Goal: Book appointment/travel/reservation

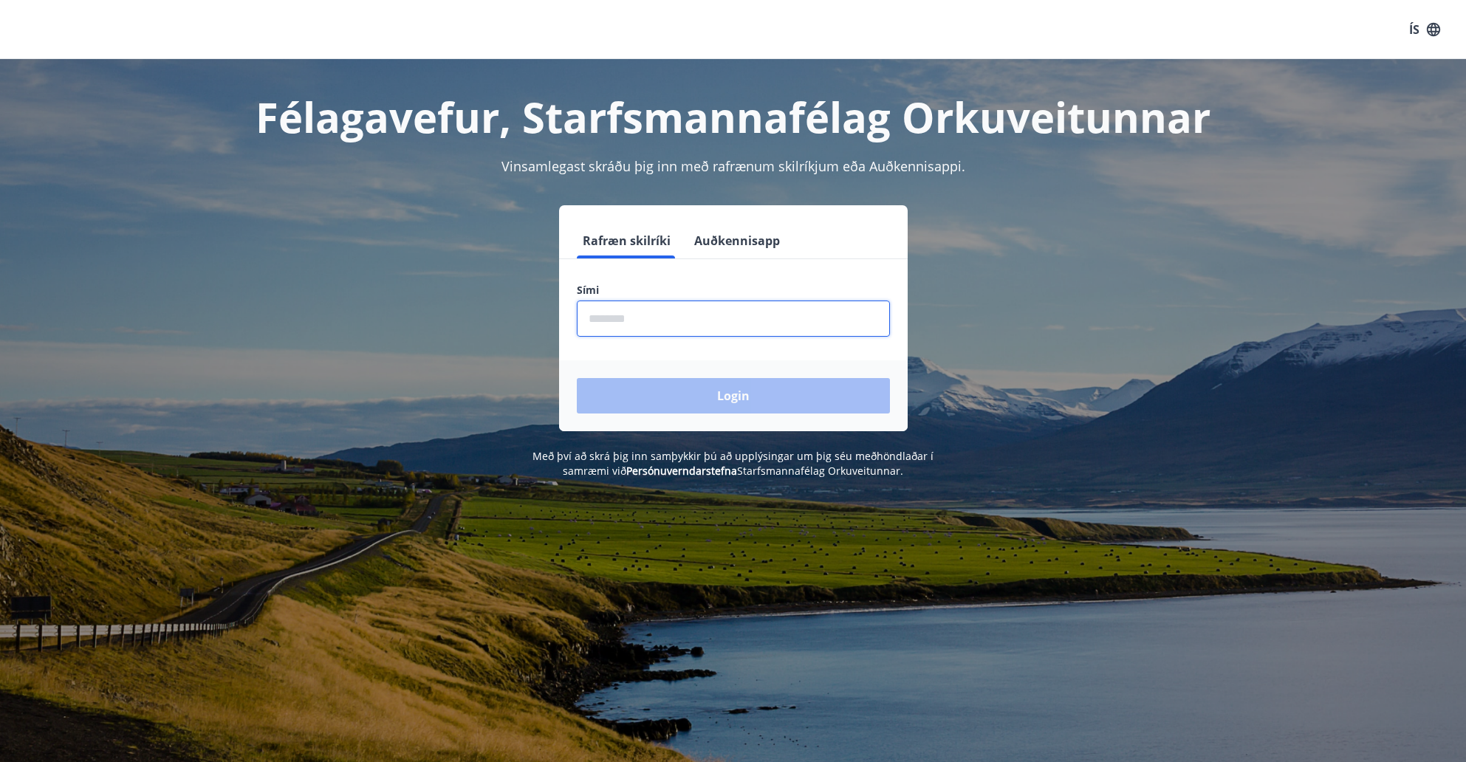
click at [665, 323] on input "phone" at bounding box center [733, 318] width 313 height 36
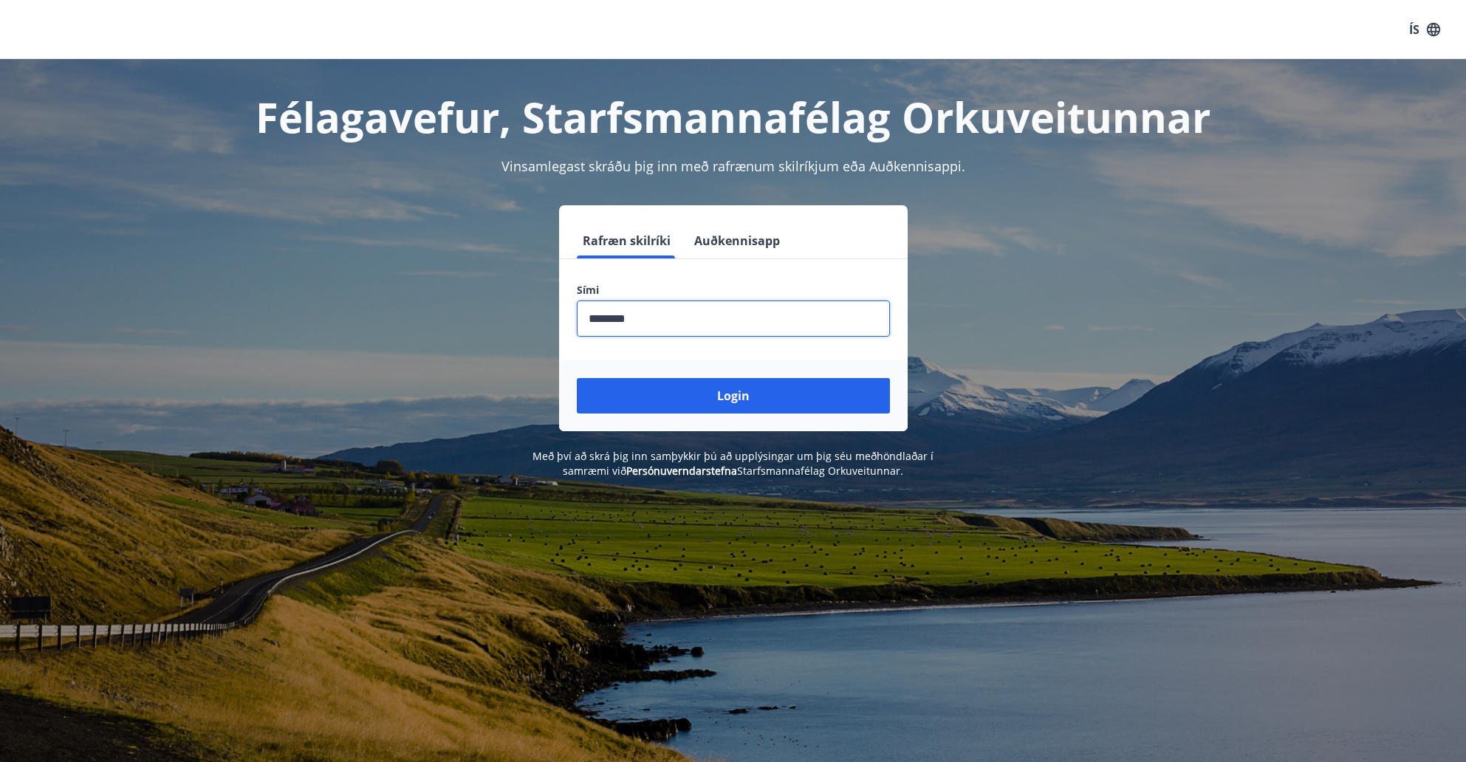
type input "********"
click at [577, 378] on button "Login" at bounding box center [733, 395] width 313 height 35
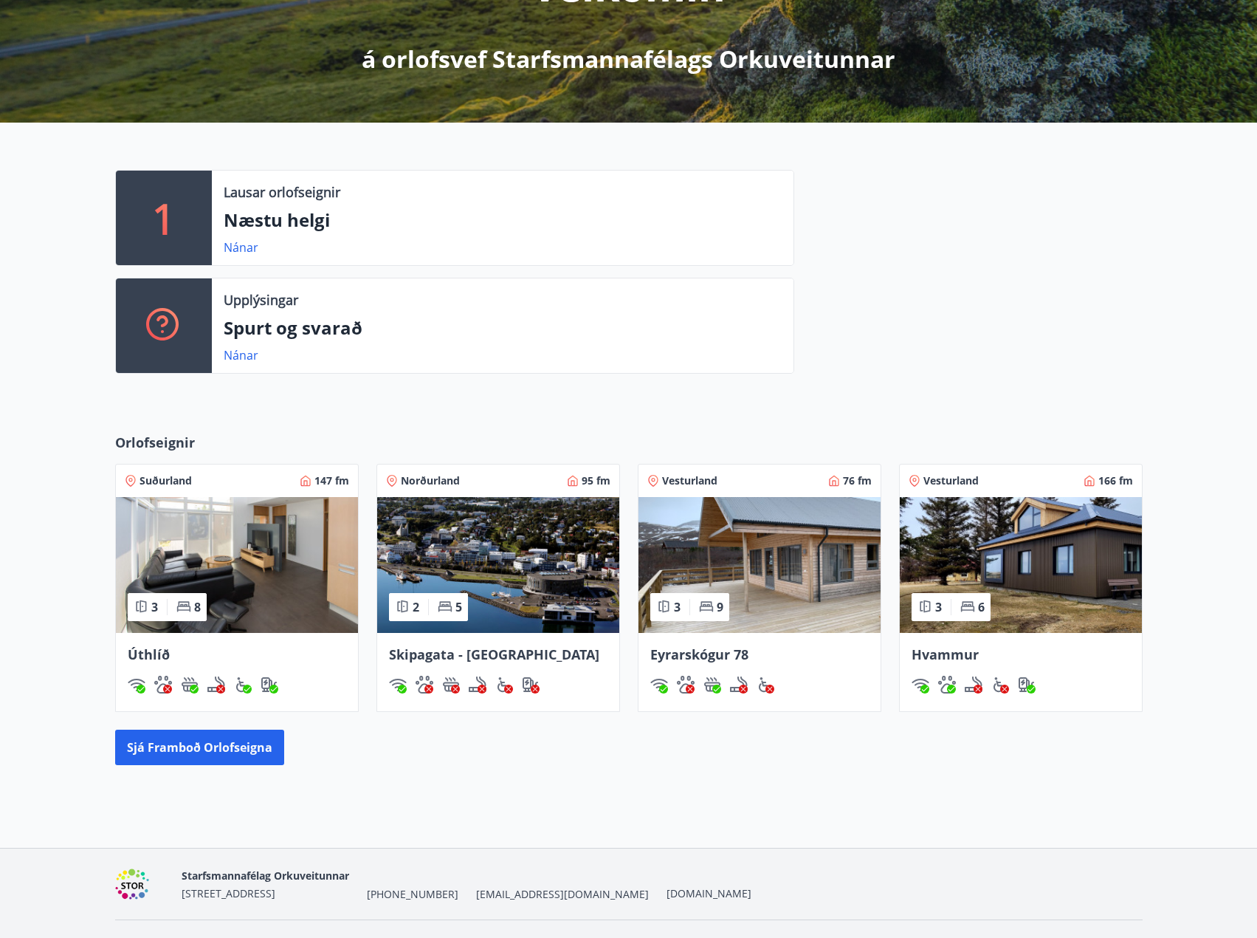
scroll to position [280, 0]
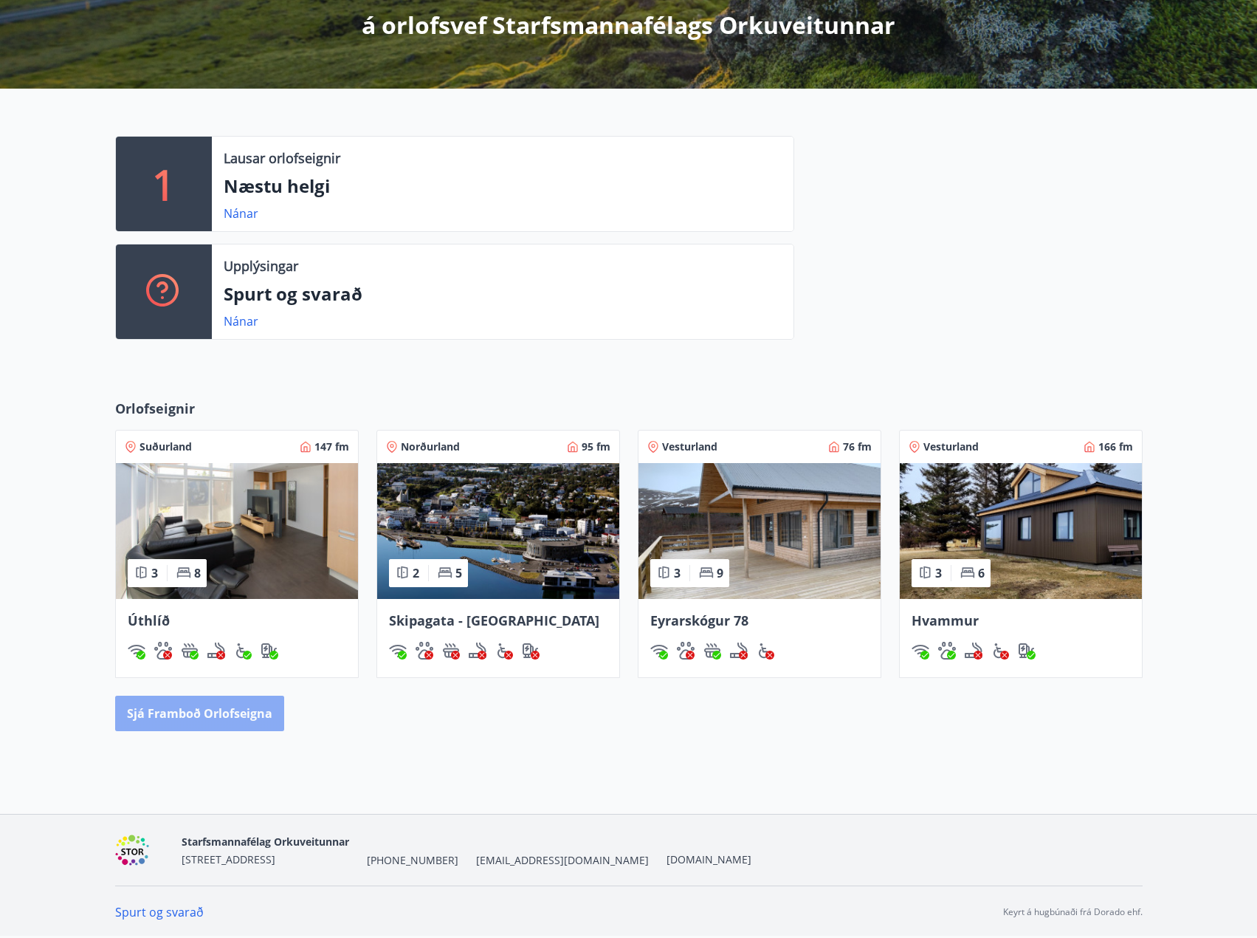
click at [244, 721] on button "Sjá framboð orlofseigna" at bounding box center [199, 712] width 169 height 35
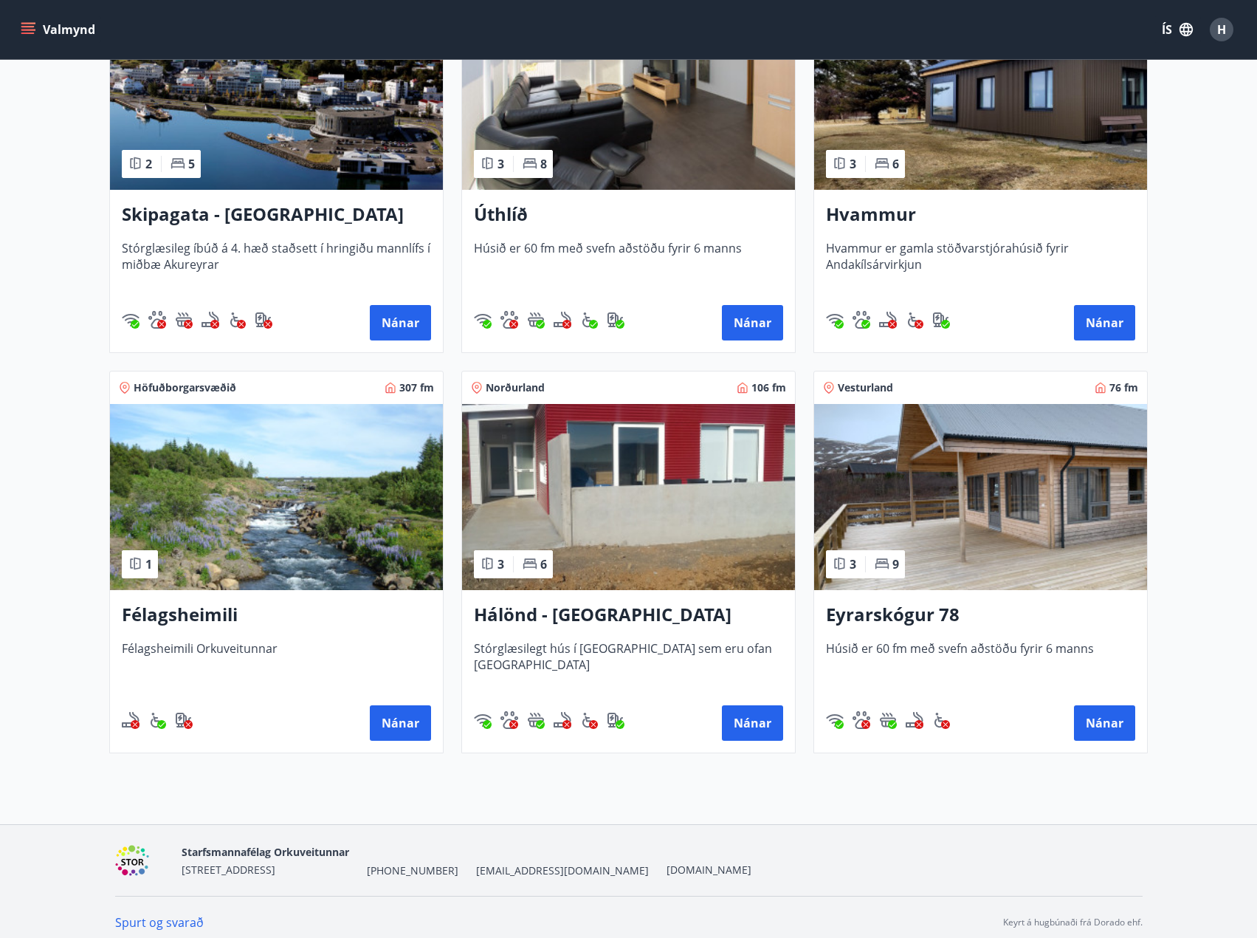
scroll to position [369, 0]
click at [396, 724] on button "Nánar" at bounding box center [400, 721] width 61 height 35
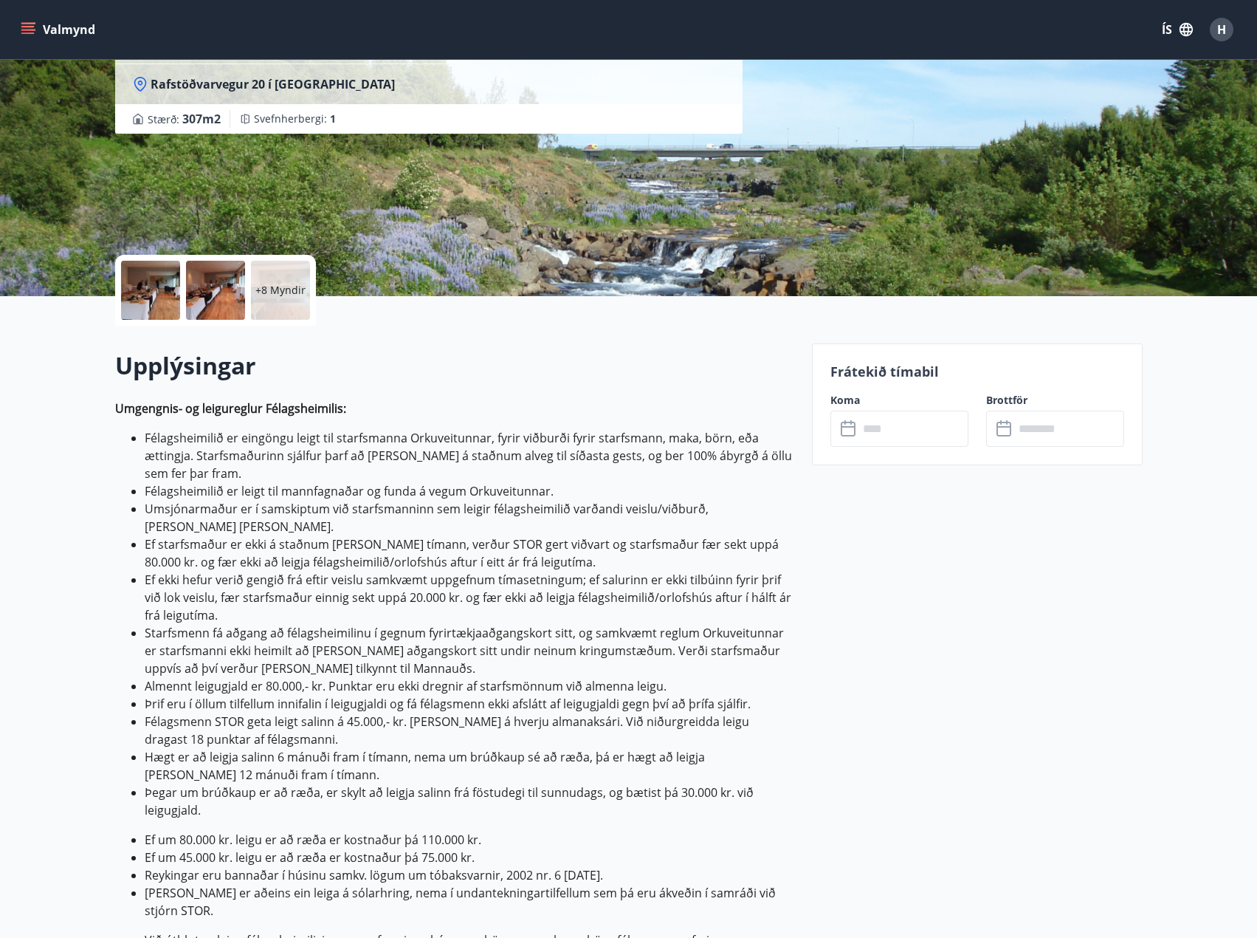
scroll to position [148, 0]
